Goal: Information Seeking & Learning: Learn about a topic

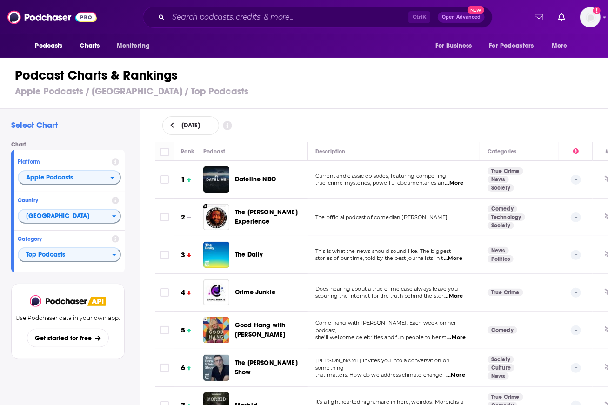
click at [259, 178] on span "Dateline NBC" at bounding box center [255, 179] width 41 height 8
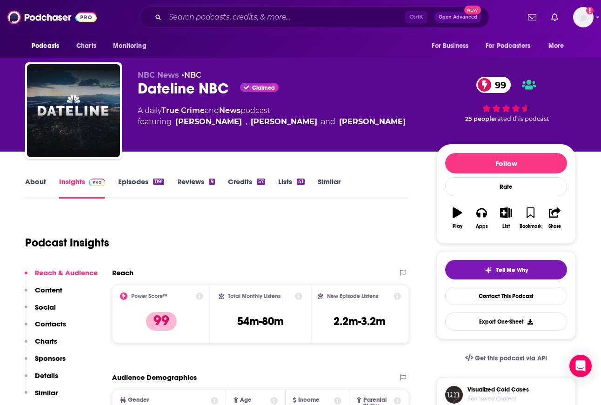
click at [50, 339] on p "Charts" at bounding box center [46, 341] width 22 height 9
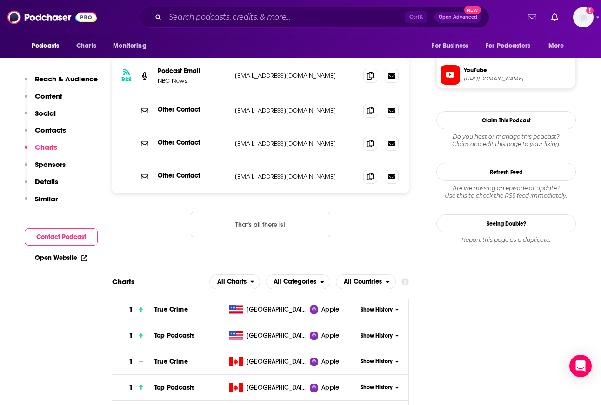
scroll to position [1116, 0]
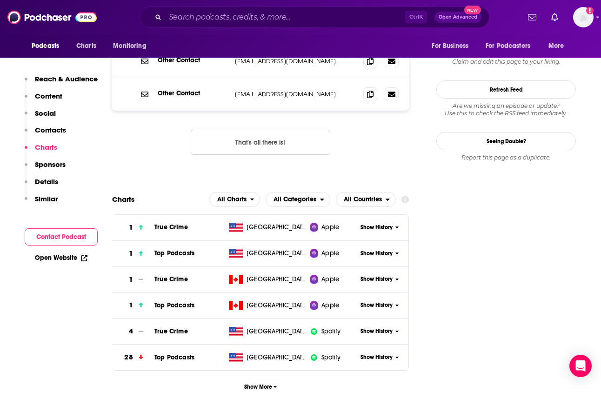
click at [383, 250] on span "Show History" at bounding box center [377, 254] width 32 height 8
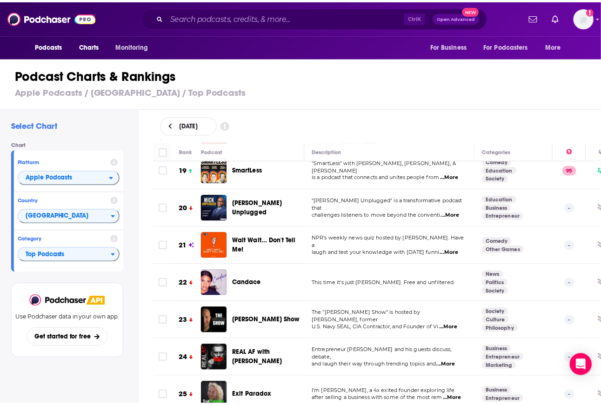
scroll to position [695, 0]
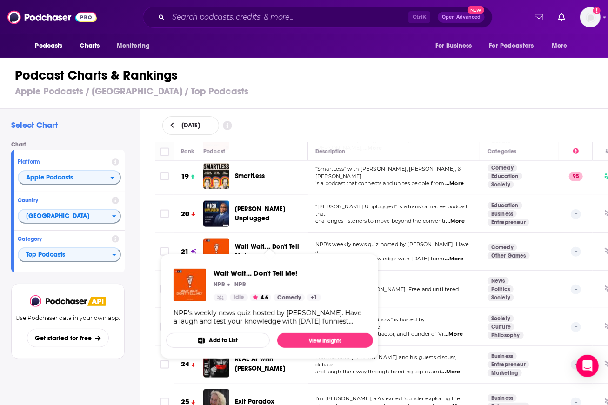
click at [245, 243] on span "Wait Wait... Don't Tell Me!" at bounding box center [267, 251] width 64 height 17
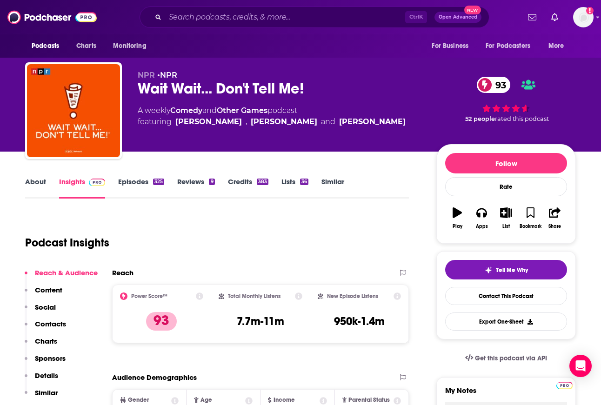
click at [45, 340] on p "Charts" at bounding box center [46, 341] width 22 height 9
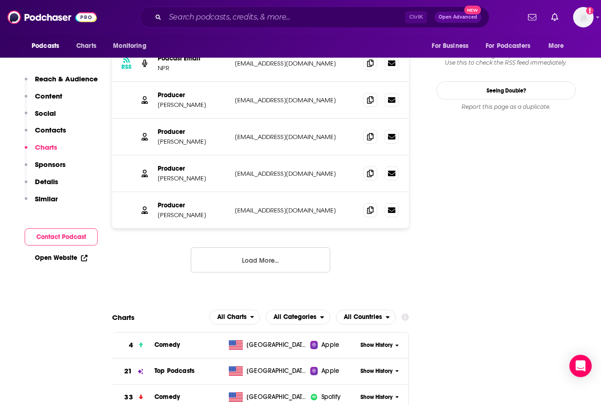
scroll to position [1100, 0]
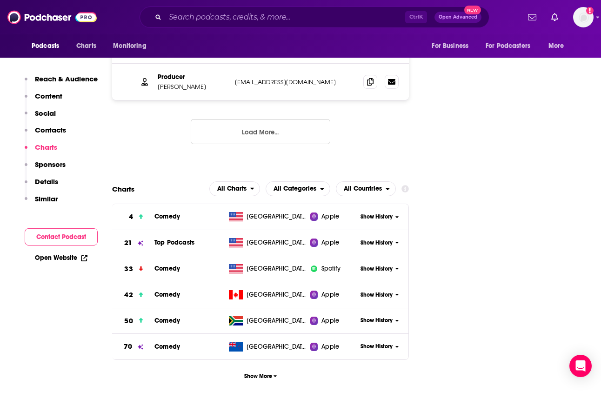
click at [381, 232] on div "Show History" at bounding box center [382, 243] width 51 height 23
click at [378, 239] on span "Show History" at bounding box center [377, 243] width 32 height 8
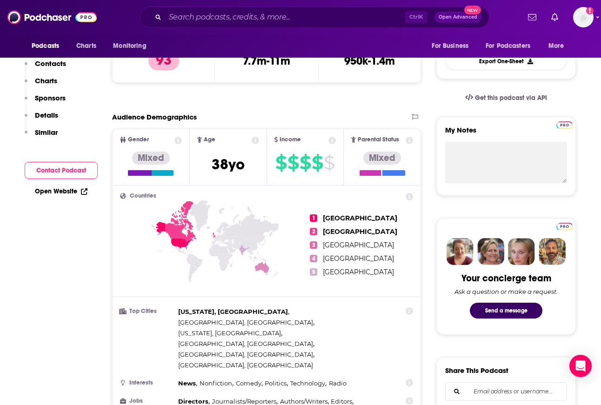
scroll to position [0, 0]
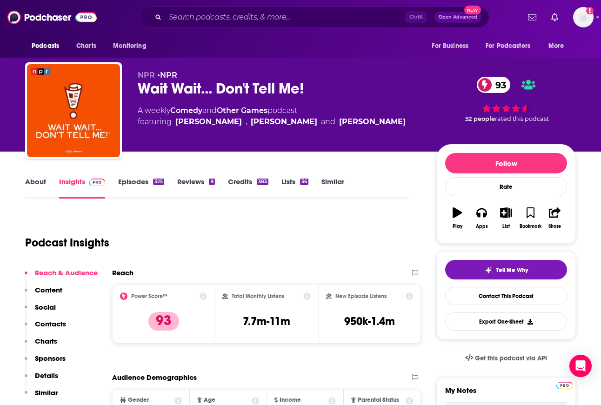
click at [198, 77] on p "NPR • NPR" at bounding box center [280, 75] width 284 height 9
click at [194, 82] on div "Wait Wait... Don't Tell Me! 93" at bounding box center [280, 89] width 284 height 18
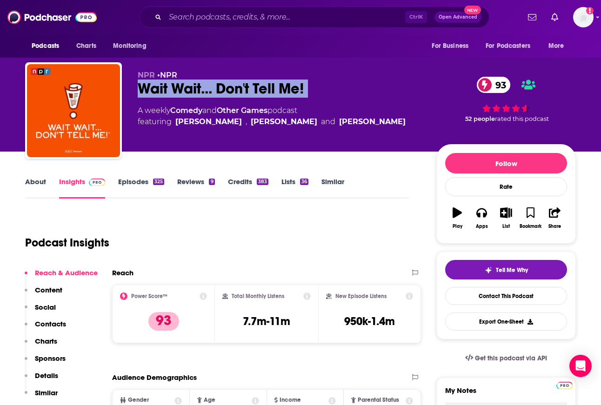
click at [194, 82] on div "Wait Wait... Don't Tell Me! 93" at bounding box center [280, 89] width 284 height 18
copy div "Wait Wait... Don't Tell Me! 93"
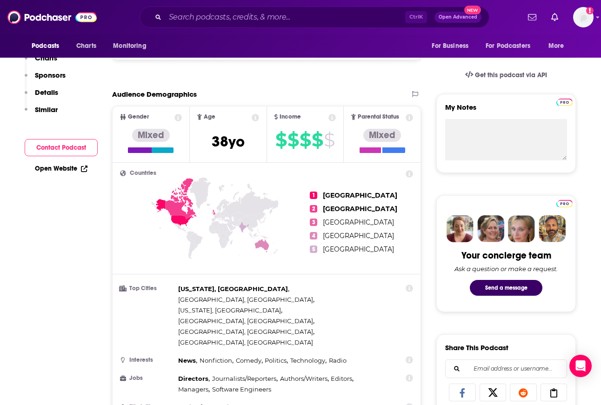
scroll to position [292, 0]
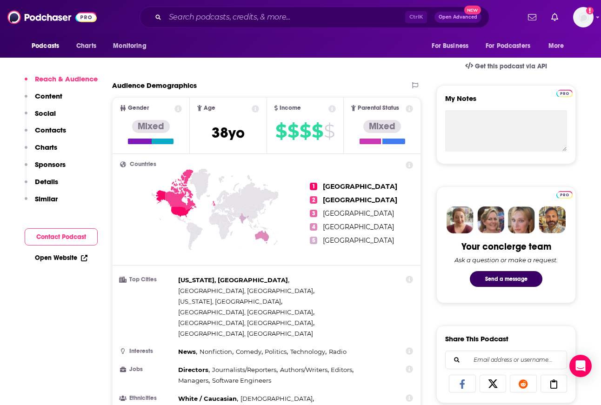
click at [46, 147] on p "Charts" at bounding box center [46, 147] width 22 height 9
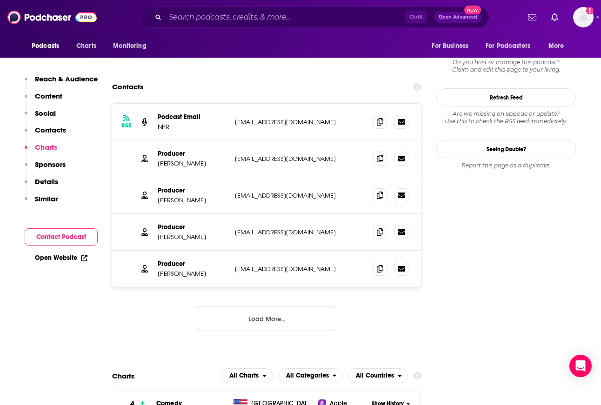
scroll to position [1100, 0]
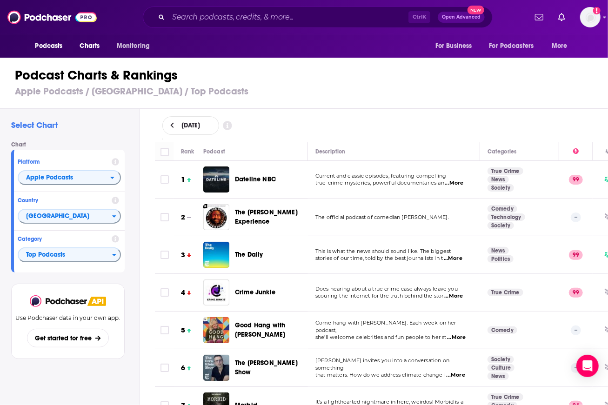
click at [328, 74] on h1 "Podcast Charts & Rankings" at bounding box center [308, 75] width 586 height 17
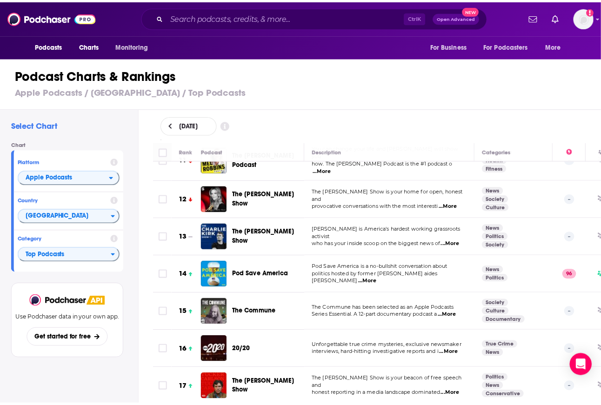
scroll to position [405, 0]
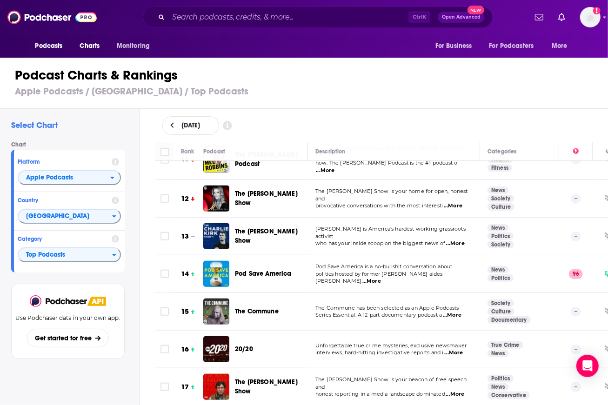
click at [256, 308] on span "The Commune" at bounding box center [257, 312] width 44 height 8
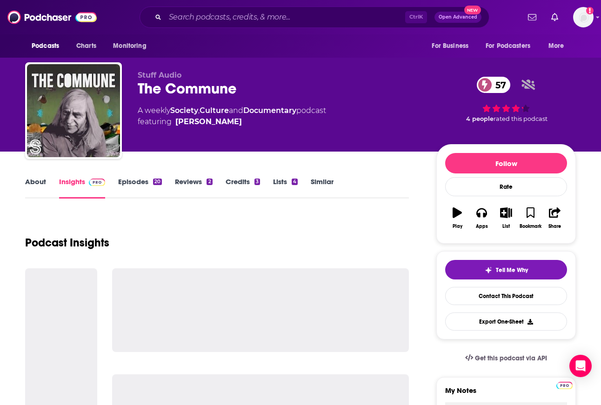
click at [161, 91] on div "The Commune 57" at bounding box center [280, 89] width 284 height 18
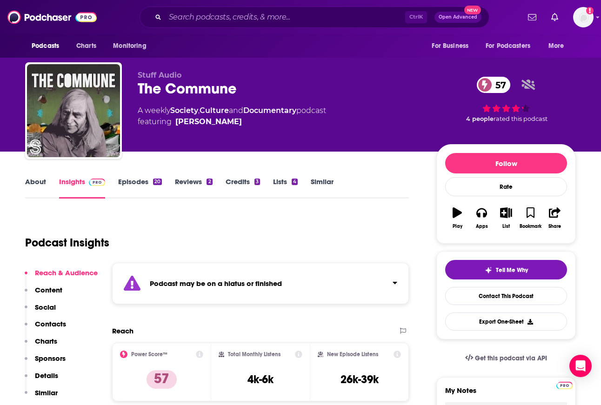
click at [161, 91] on div "The Commune 57" at bounding box center [280, 89] width 284 height 18
copy div "The Commune 57"
click at [50, 339] on p "Charts" at bounding box center [46, 341] width 22 height 9
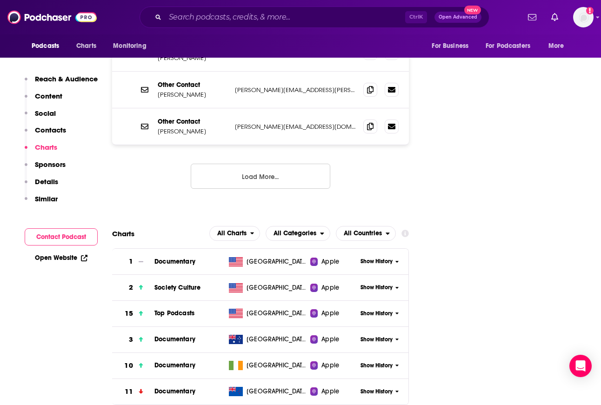
scroll to position [1148, 0]
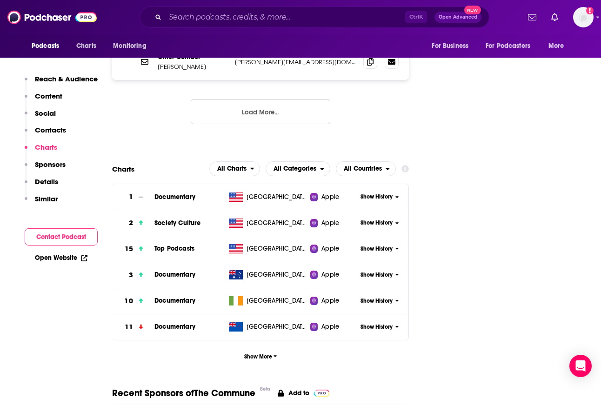
click at [392, 245] on span "Show History" at bounding box center [377, 249] width 32 height 8
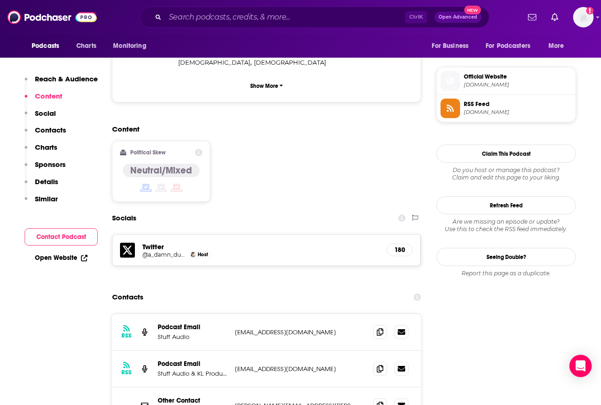
scroll to position [503, 0]
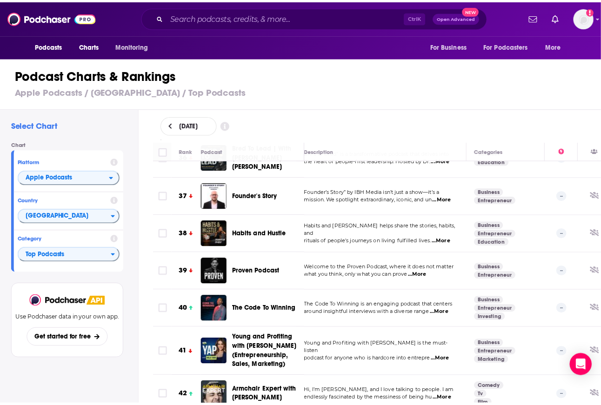
scroll to position [1388, 8]
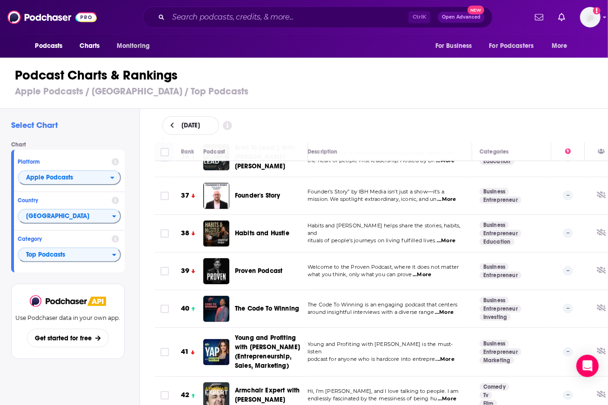
click at [251, 305] on span "The Code To Winning" at bounding box center [267, 309] width 64 height 8
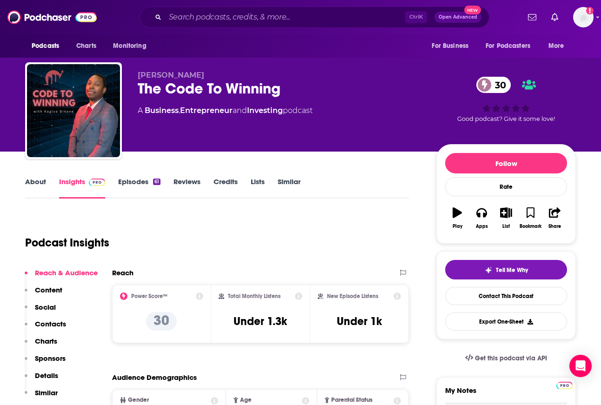
click at [187, 88] on div "The Code To Winning 30" at bounding box center [280, 89] width 284 height 18
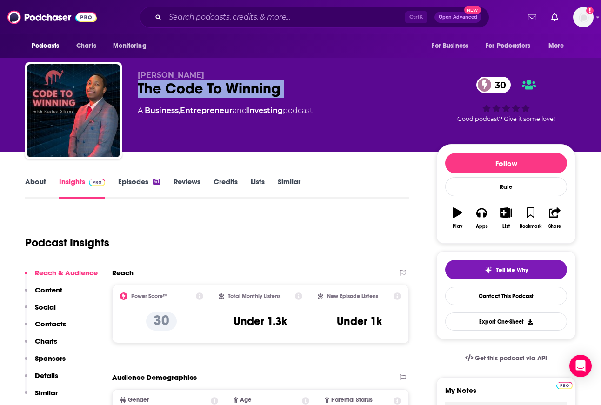
copy div "The Code To Winning 30"
click at [46, 340] on p "Charts" at bounding box center [46, 341] width 22 height 9
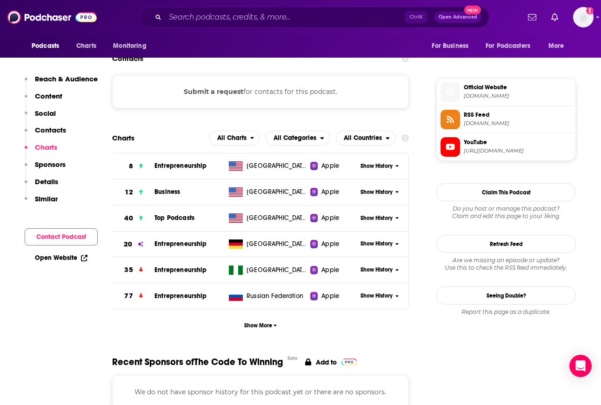
scroll to position [723, 0]
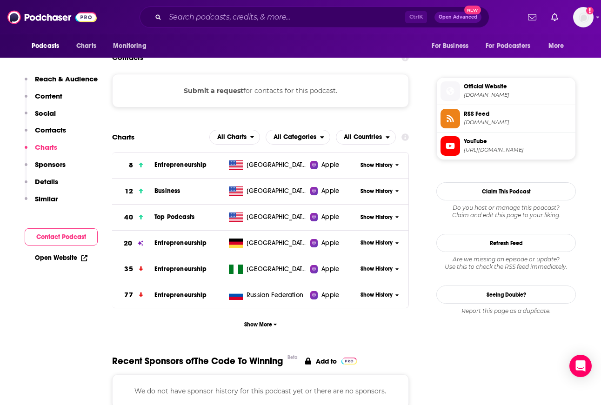
click at [379, 218] on span "Show History" at bounding box center [377, 218] width 32 height 8
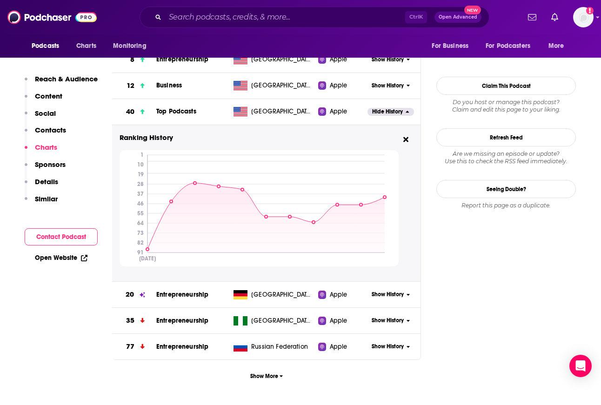
scroll to position [829, 0]
click at [91, 40] on span "Charts" at bounding box center [86, 46] width 20 height 13
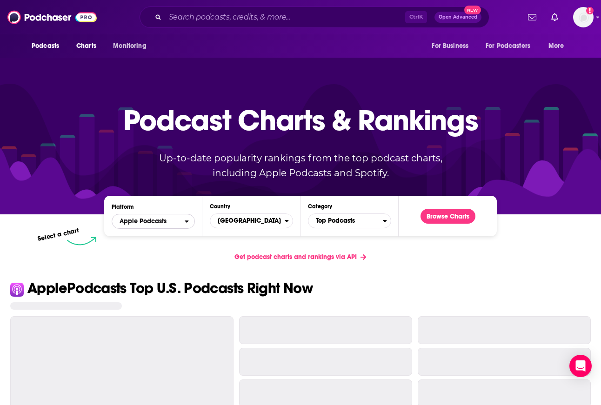
click at [185, 224] on icon "open menu" at bounding box center [187, 221] width 4 height 7
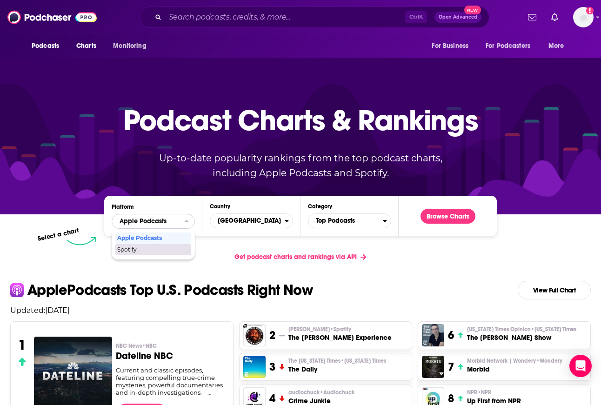
click at [167, 247] on span "Spotify" at bounding box center [152, 250] width 71 height 6
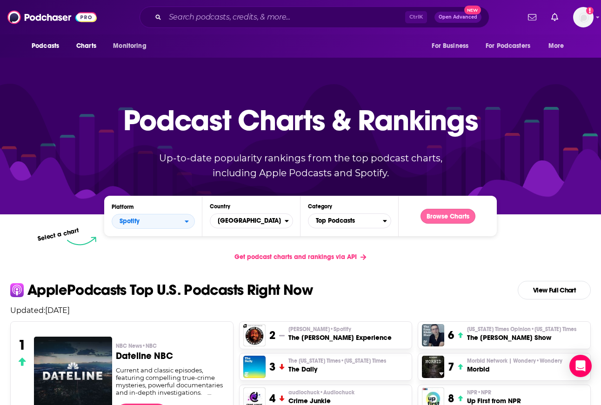
click at [439, 219] on button "Browse Charts" at bounding box center [448, 216] width 55 height 15
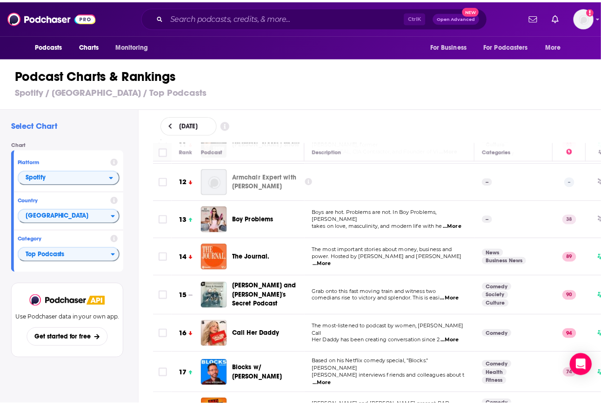
scroll to position [415, 0]
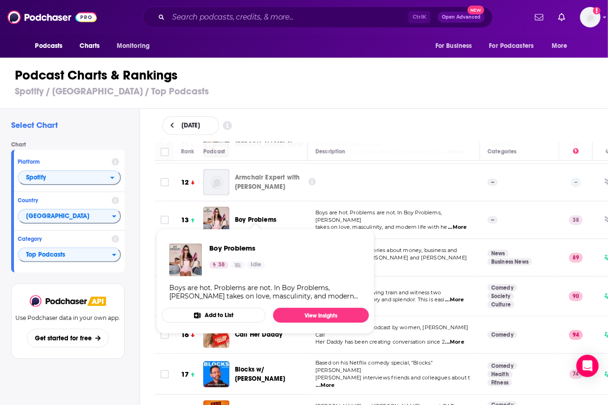
click at [255, 216] on span "Boy Problems" at bounding box center [255, 220] width 41 height 8
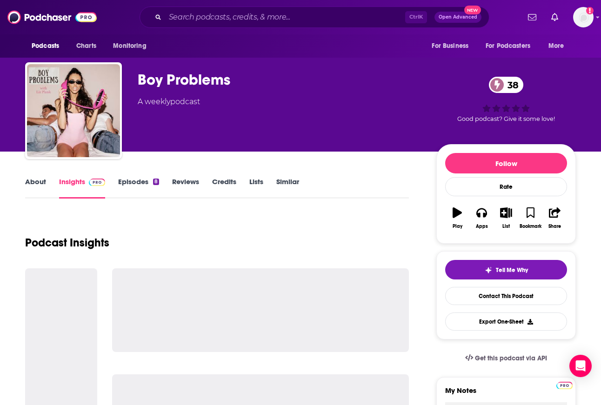
click at [182, 80] on div "Boy Problems 38" at bounding box center [280, 80] width 284 height 18
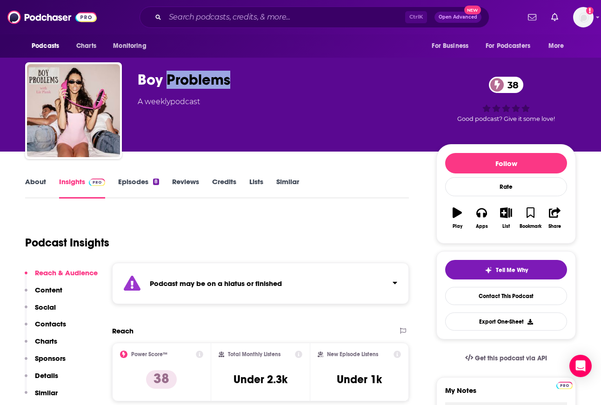
click at [182, 80] on div "Boy Problems 38" at bounding box center [280, 80] width 284 height 18
copy div "Boy Problems 38"
click at [47, 338] on p "Charts" at bounding box center [46, 341] width 22 height 9
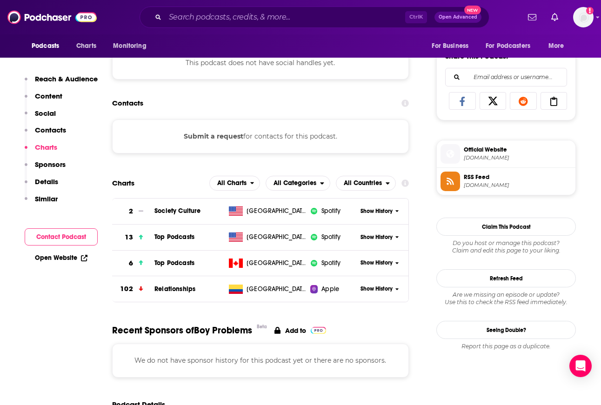
scroll to position [621, 0]
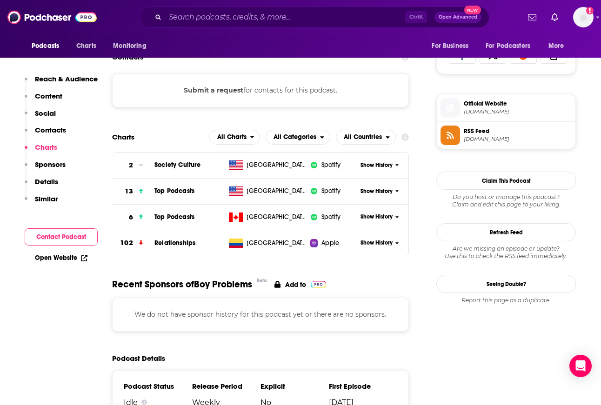
click at [371, 191] on span "Show History" at bounding box center [377, 191] width 32 height 8
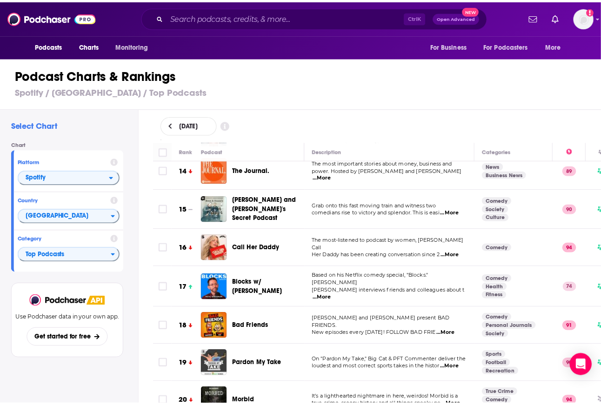
scroll to position [579, 0]
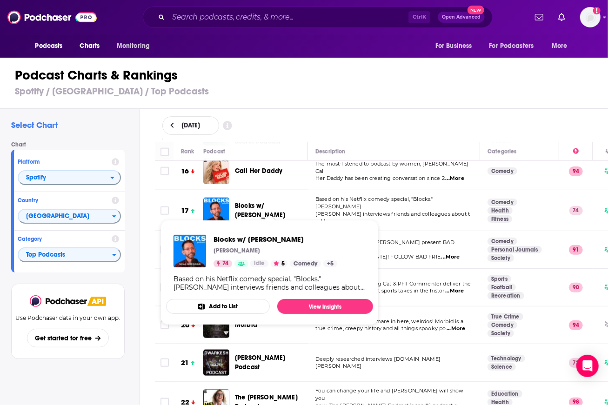
click at [254, 202] on span "Blocks w/ [PERSON_NAME]" at bounding box center [260, 210] width 50 height 17
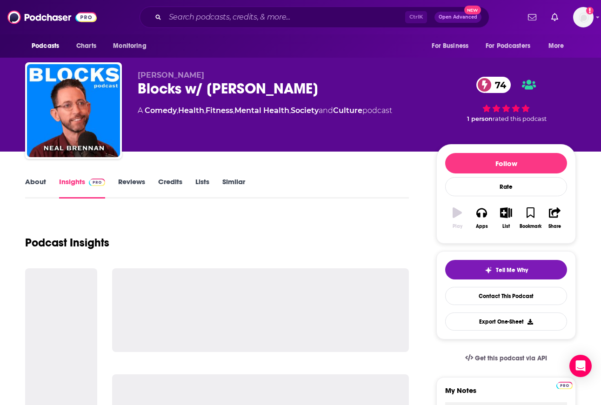
click at [198, 85] on div "Blocks w/ [PERSON_NAME] 74" at bounding box center [280, 89] width 284 height 18
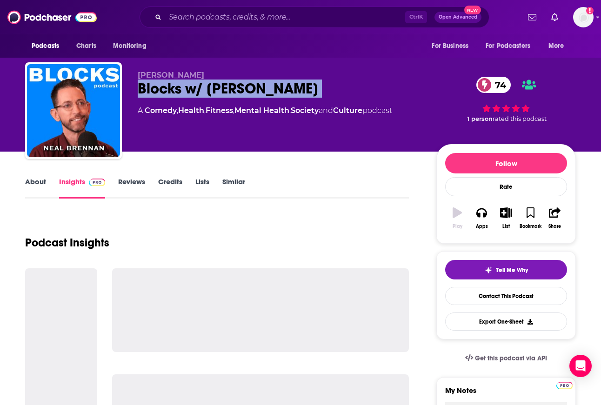
click at [198, 85] on div "Blocks w/ [PERSON_NAME] 74" at bounding box center [280, 89] width 284 height 18
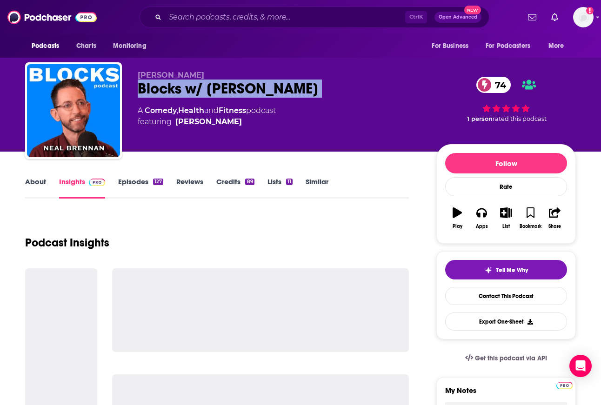
copy div "Blocks w/ [PERSON_NAME] 74"
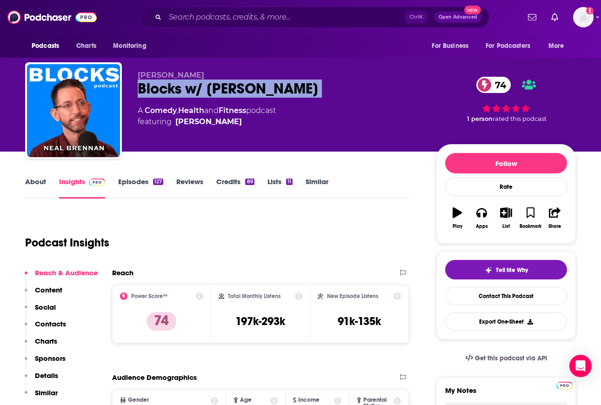
click at [47, 342] on p "Charts" at bounding box center [46, 341] width 22 height 9
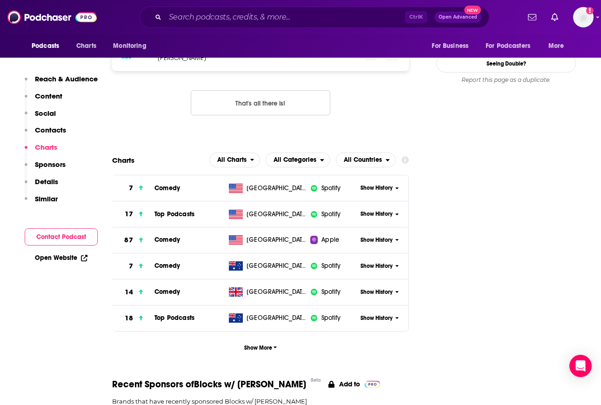
scroll to position [950, 0]
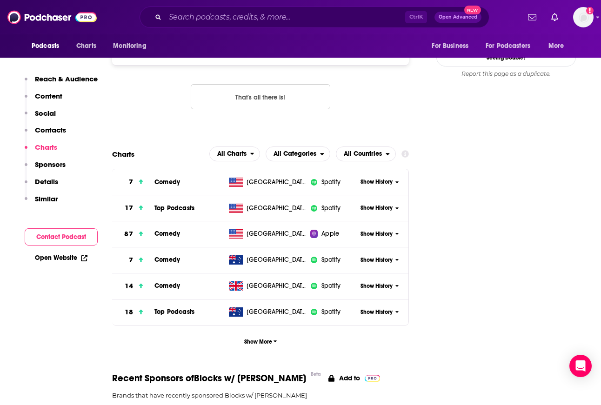
click at [377, 204] on span "Show History" at bounding box center [377, 208] width 32 height 8
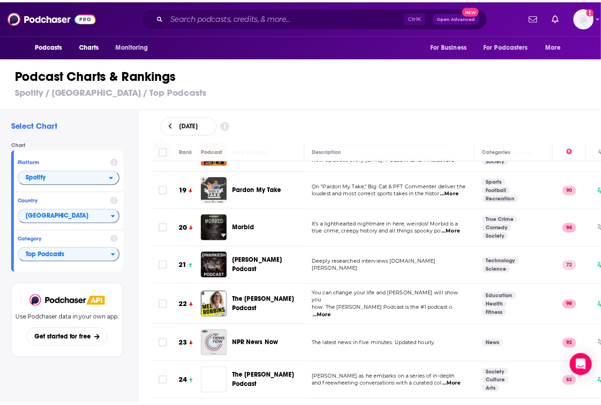
scroll to position [723, 0]
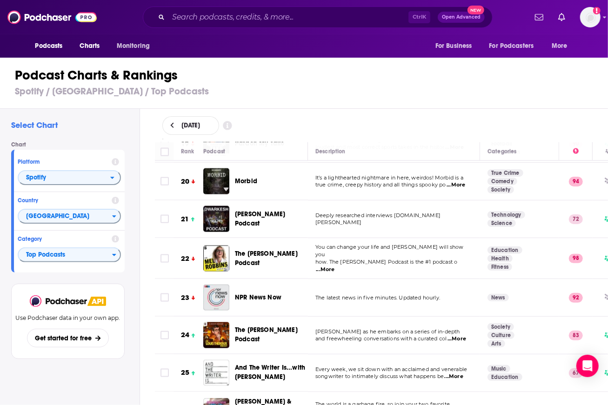
click at [256, 210] on span "[PERSON_NAME] Podcast" at bounding box center [260, 218] width 50 height 17
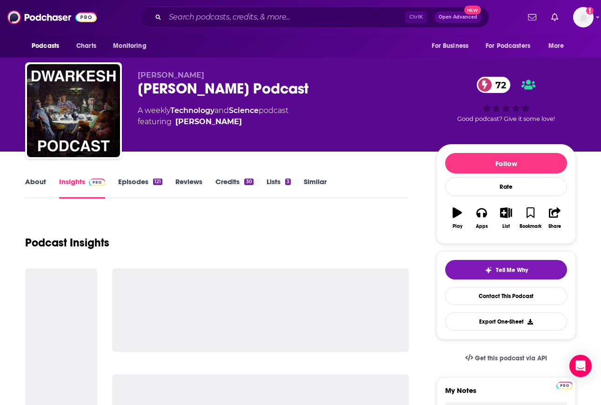
click at [213, 90] on div "[PERSON_NAME] Podcast 72" at bounding box center [280, 89] width 284 height 18
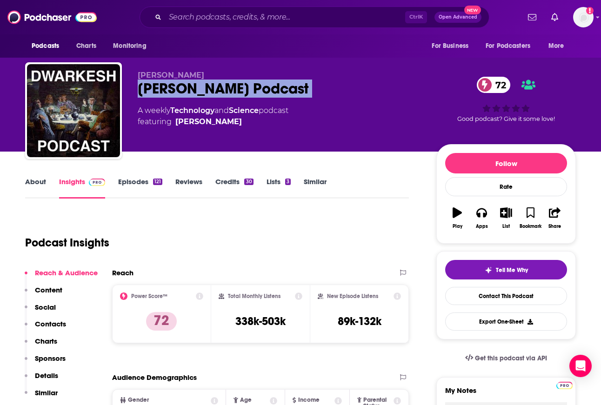
copy div "[PERSON_NAME] Podcast 72"
click at [51, 341] on p "Charts" at bounding box center [46, 341] width 22 height 9
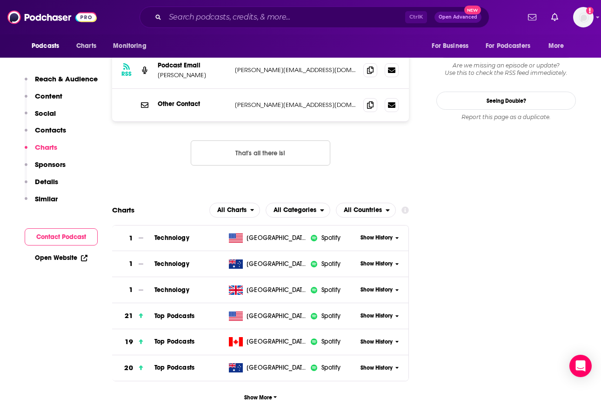
scroll to position [933, 0]
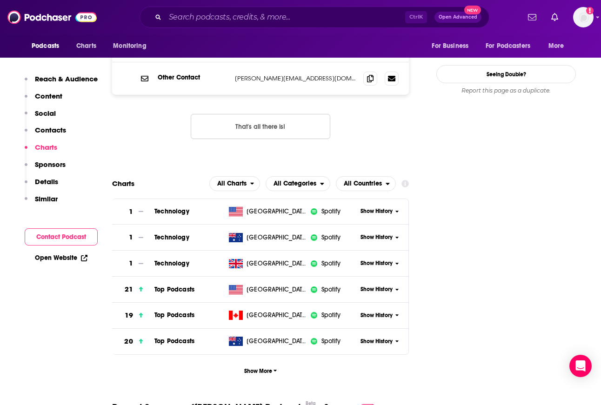
click at [362, 286] on span "Show History" at bounding box center [377, 290] width 32 height 8
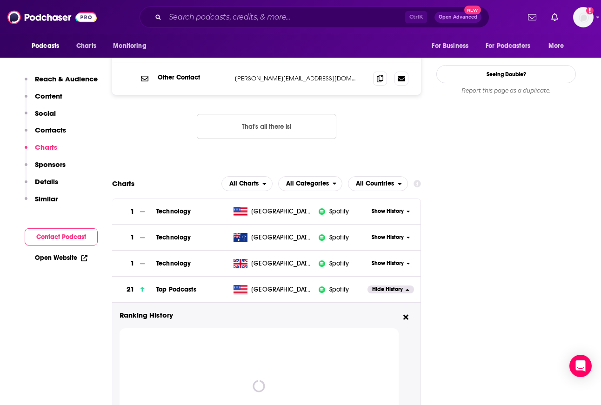
scroll to position [1004, 0]
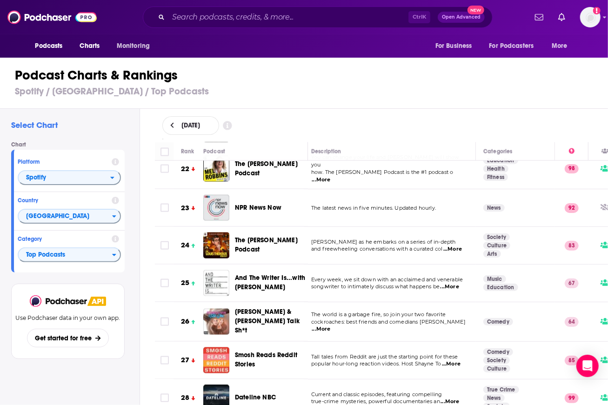
scroll to position [812, 5]
click at [247, 237] on span "The [PERSON_NAME] Podcast" at bounding box center [266, 245] width 63 height 17
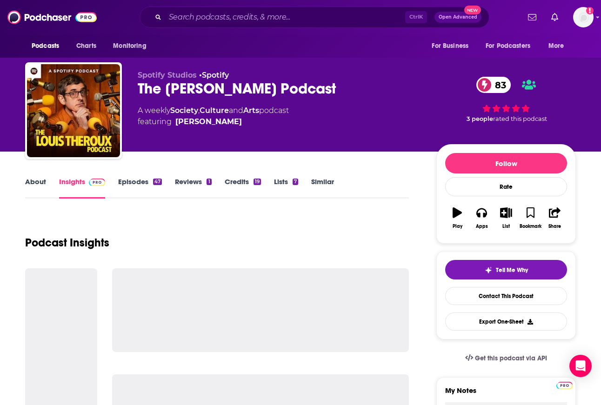
click at [170, 87] on div "The [PERSON_NAME] Podcast 83" at bounding box center [280, 89] width 284 height 18
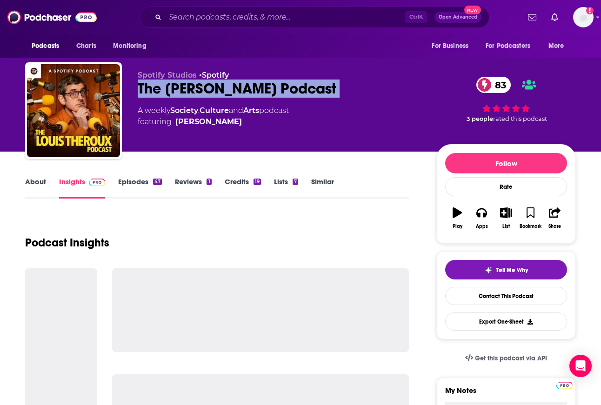
click at [170, 87] on div "The [PERSON_NAME] Podcast 83" at bounding box center [280, 89] width 284 height 18
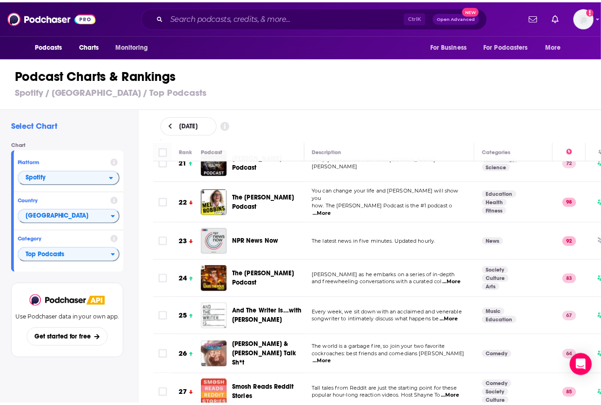
scroll to position [871, 0]
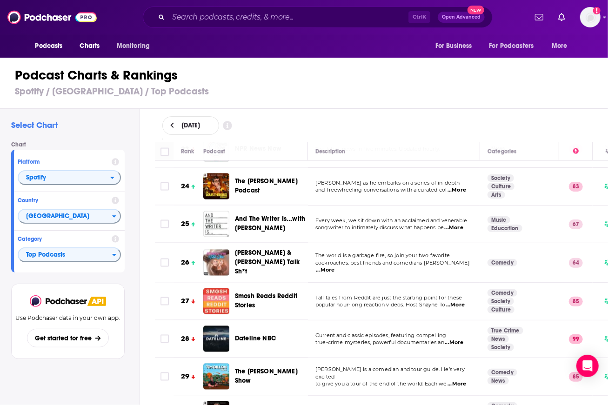
click at [248, 215] on span "And The Writer Is...with [PERSON_NAME]" at bounding box center [270, 223] width 70 height 17
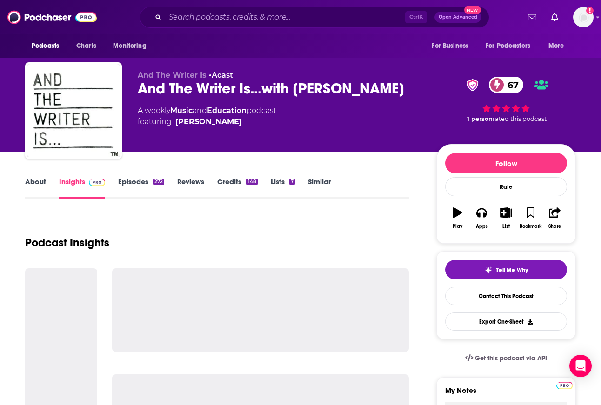
click at [210, 88] on div "And The Writer Is...with [PERSON_NAME] 67" at bounding box center [280, 89] width 284 height 18
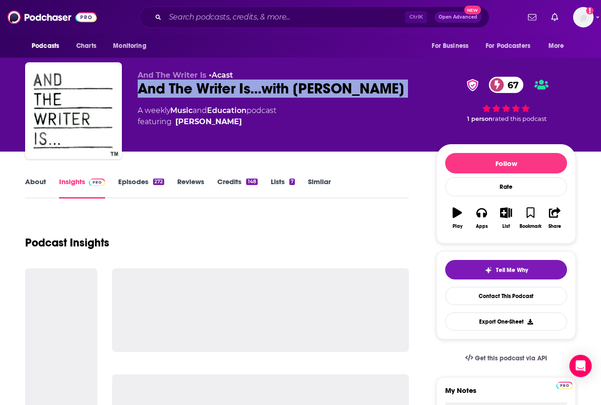
click at [210, 88] on div "And The Writer Is...with [PERSON_NAME] 67" at bounding box center [280, 89] width 284 height 18
copy div "And The Writer Is...with [PERSON_NAME] 67"
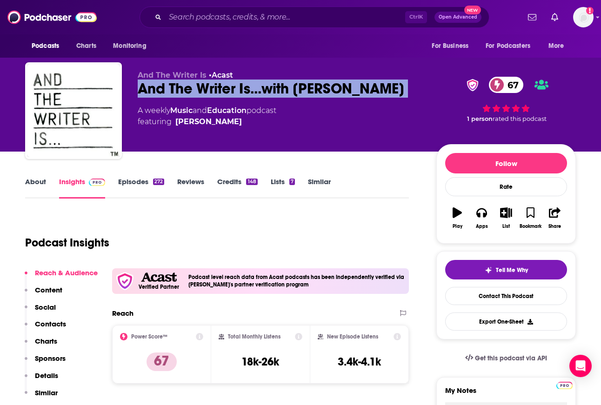
click at [43, 345] on p "Charts" at bounding box center [46, 341] width 22 height 9
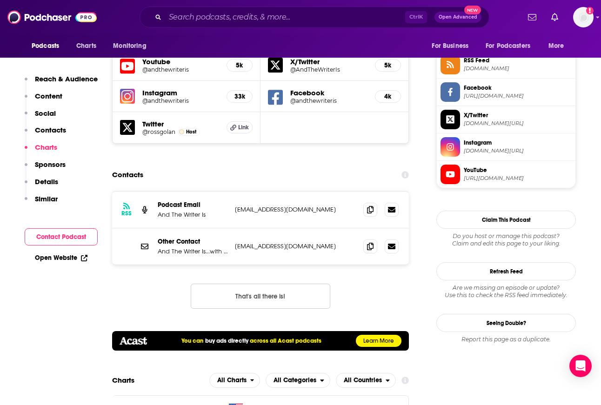
scroll to position [1064, 0]
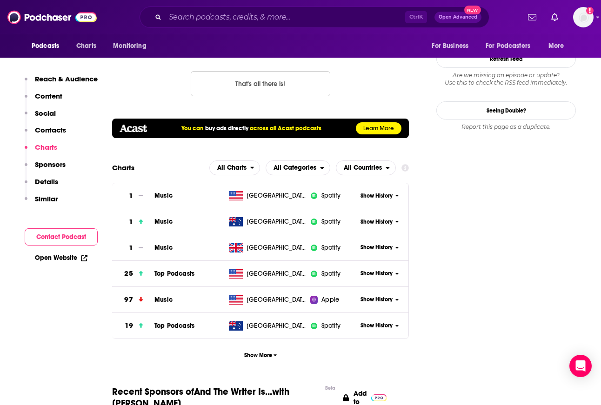
click at [381, 270] on span "Show History" at bounding box center [377, 274] width 32 height 8
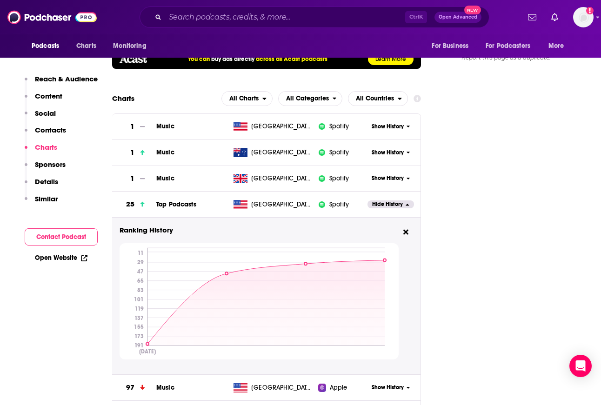
scroll to position [1134, 0]
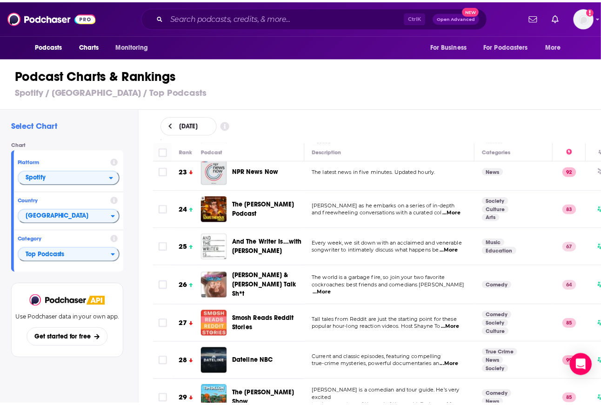
scroll to position [850, 0]
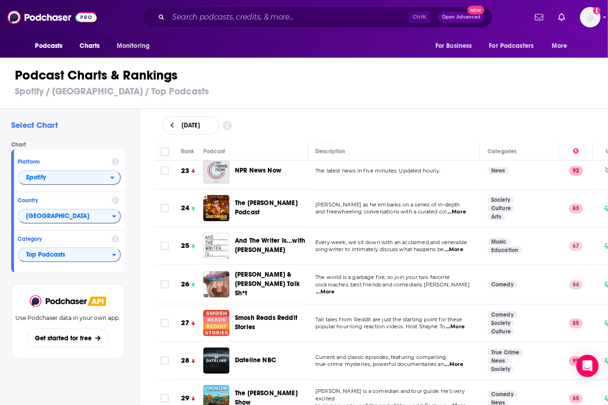
click at [257, 271] on span "[PERSON_NAME] & [PERSON_NAME] Talk Sh*t" at bounding box center [267, 284] width 65 height 27
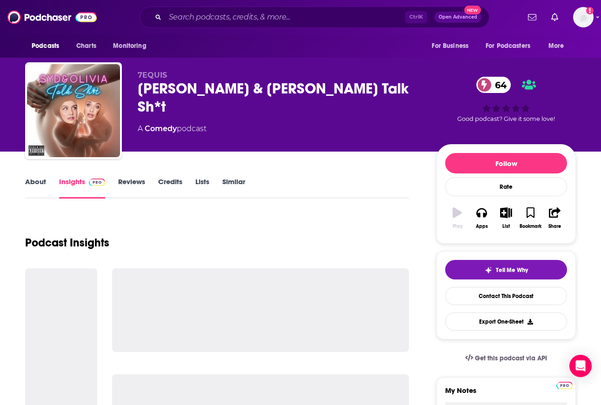
click at [200, 92] on div "[PERSON_NAME] & [PERSON_NAME] Talk Sh*t 64" at bounding box center [280, 98] width 284 height 36
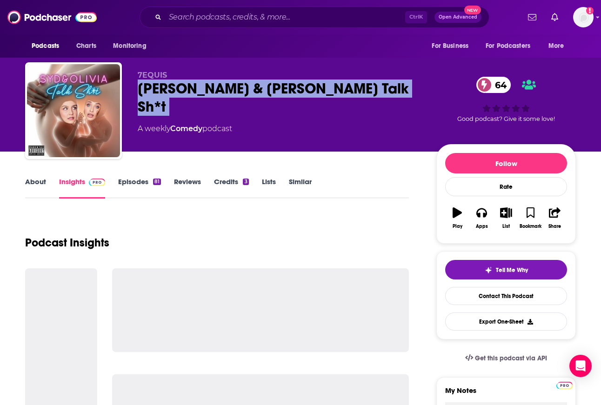
click at [200, 92] on div "[PERSON_NAME] & [PERSON_NAME] Talk Sh*t 64" at bounding box center [280, 98] width 284 height 36
copy div "[PERSON_NAME] & [PERSON_NAME] Talk Sh*t 64"
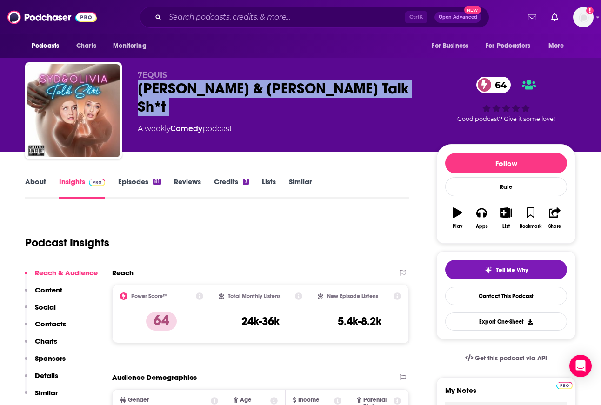
click at [51, 345] on p "Charts" at bounding box center [46, 341] width 22 height 9
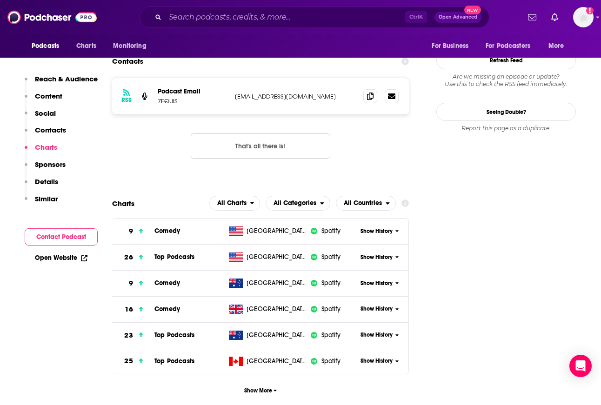
scroll to position [896, 0]
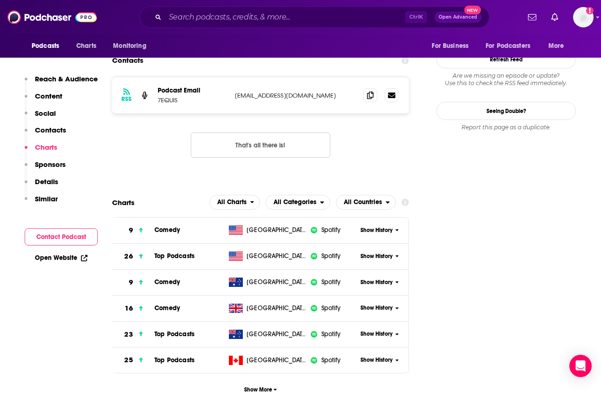
click at [382, 253] on span "Show History" at bounding box center [377, 257] width 32 height 8
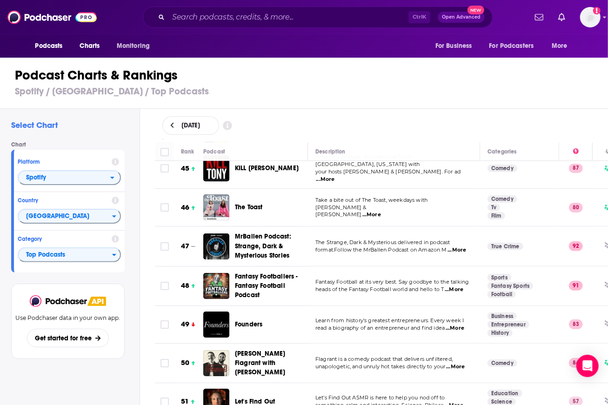
scroll to position [1713, 0]
